Goal: Information Seeking & Learning: Learn about a topic

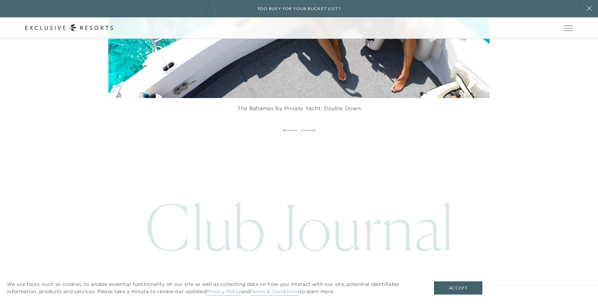
scroll to position [1834, 0]
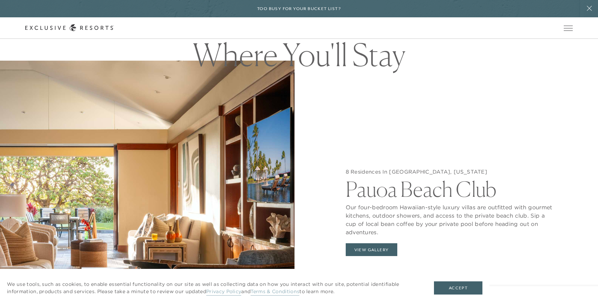
scroll to position [777, 0]
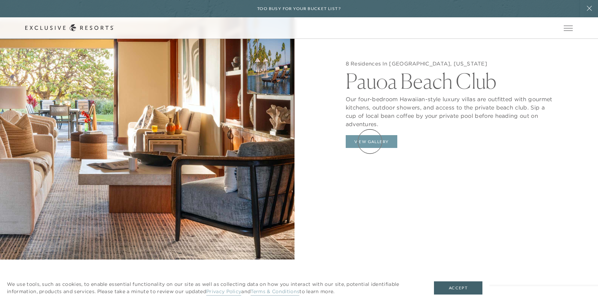
click at [370, 141] on button "View Gallery" at bounding box center [372, 141] width 52 height 13
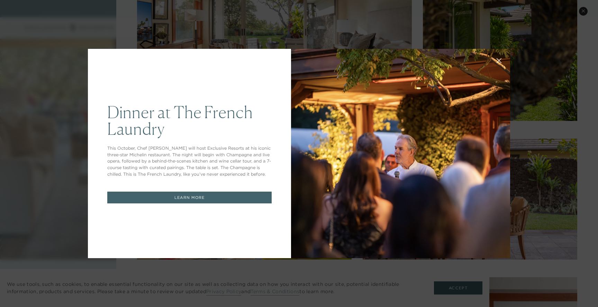
scroll to position [111, 0]
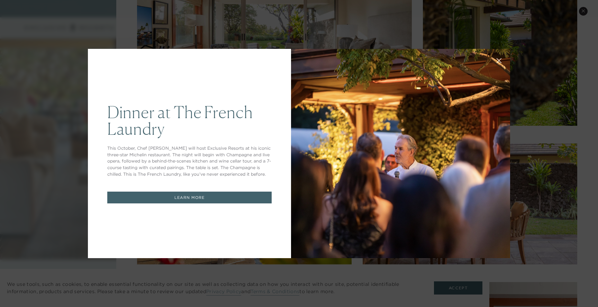
click at [498, 61] on icon at bounding box center [499, 60] width 5 height 5
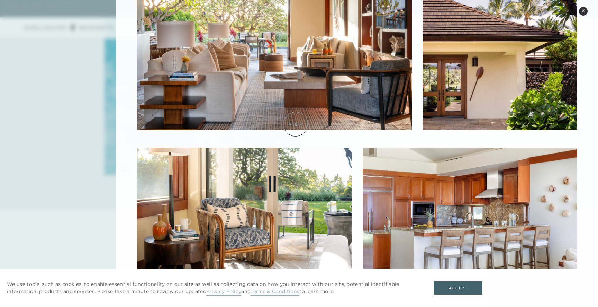
scroll to position [1302, 0]
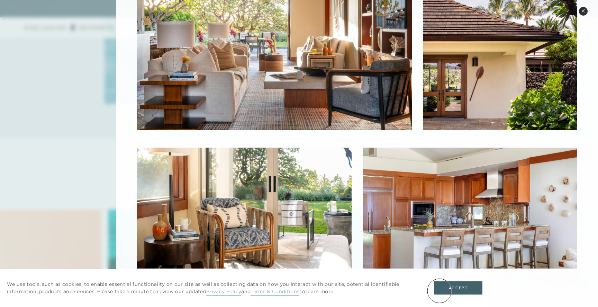
click at [440, 291] on button "Accept" at bounding box center [458, 287] width 48 height 13
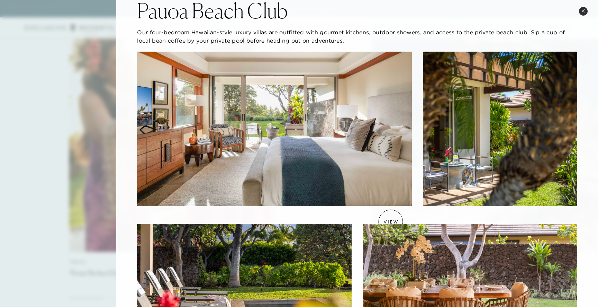
scroll to position [0, 0]
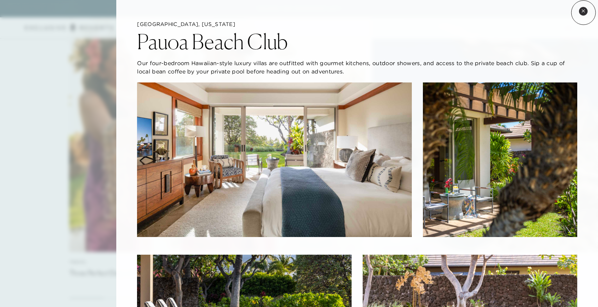
click at [584, 12] on icon at bounding box center [584, 11] width 4 height 4
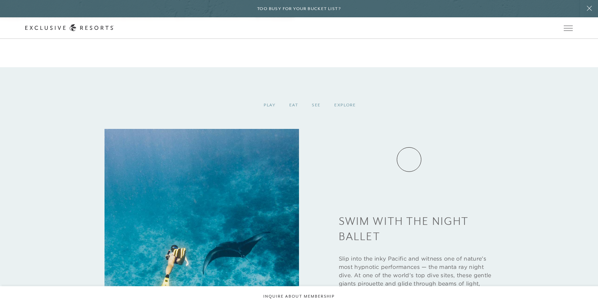
scroll to position [985, 0]
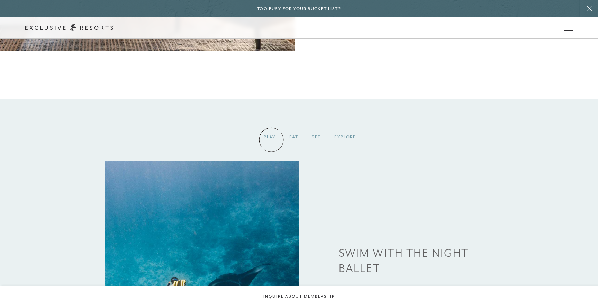
click at [272, 140] on div "Play" at bounding box center [270, 137] width 26 height 20
click at [293, 140] on div "Eat" at bounding box center [294, 137] width 23 height 20
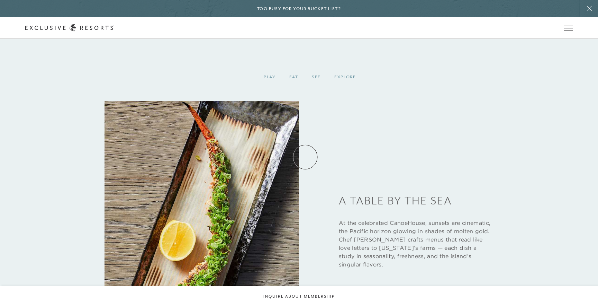
scroll to position [1037, 0]
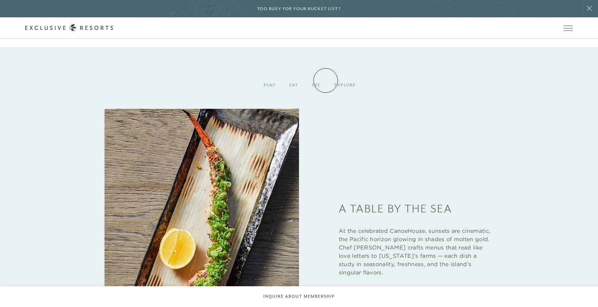
click at [314, 85] on div "See" at bounding box center [316, 85] width 23 height 20
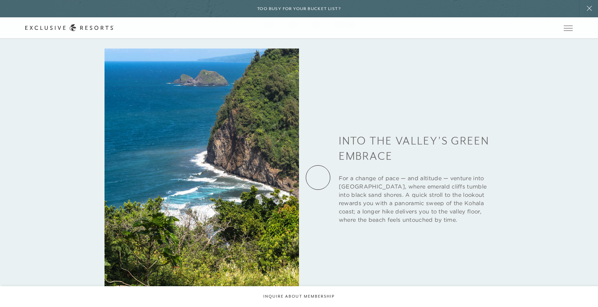
scroll to position [1046, 0]
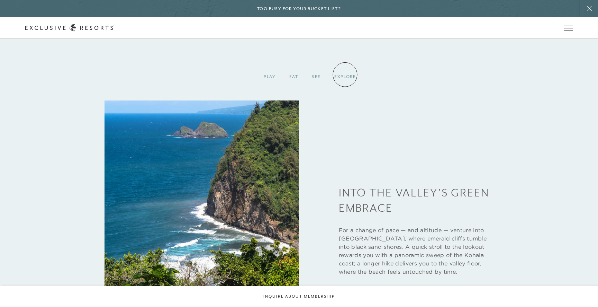
click at [345, 75] on div "Explore" at bounding box center [345, 76] width 35 height 20
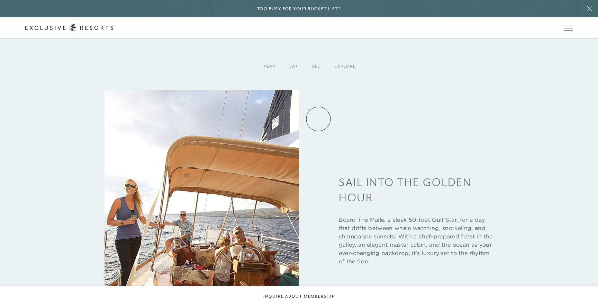
scroll to position [1059, 0]
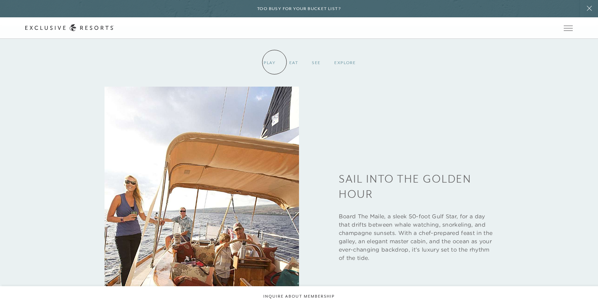
click at [275, 62] on div "Play" at bounding box center [270, 63] width 26 height 20
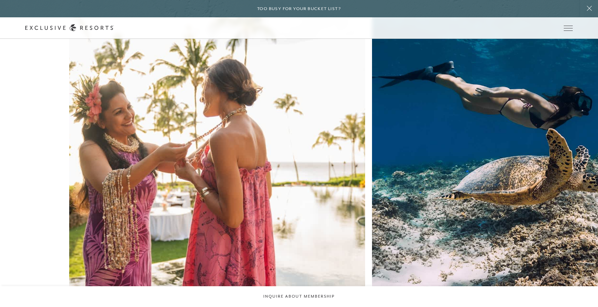
scroll to position [1953, 0]
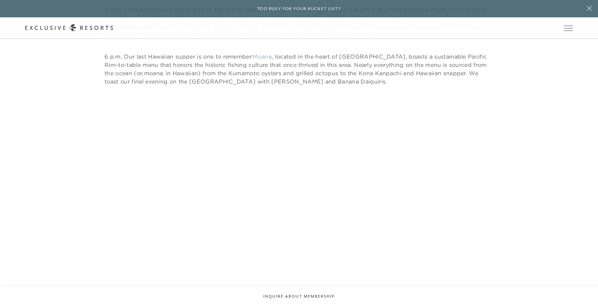
scroll to position [3250, 0]
